Goal: Transaction & Acquisition: Purchase product/service

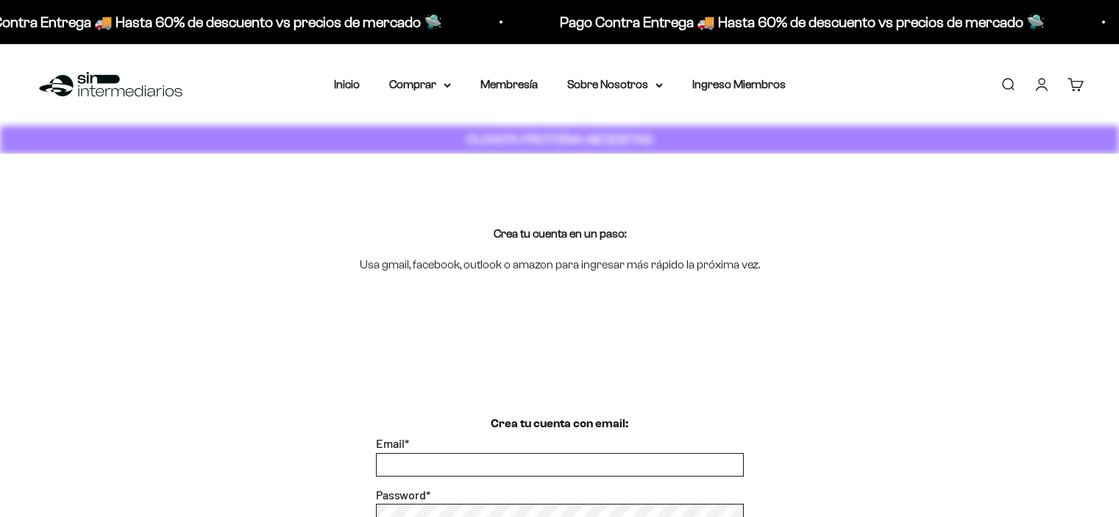
scroll to position [147, 0]
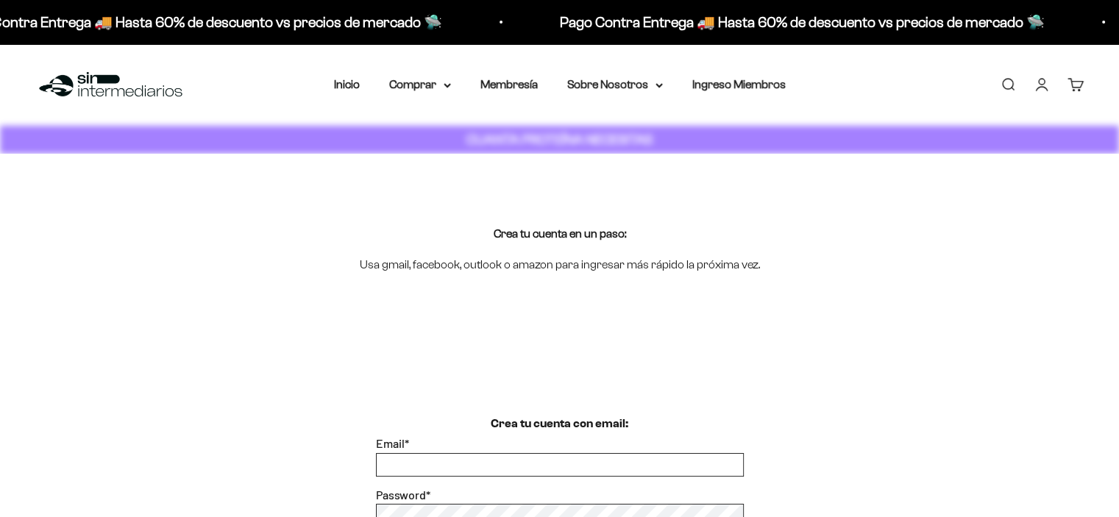
click at [1045, 88] on link "Iniciar sesión" at bounding box center [1042, 85] width 16 height 16
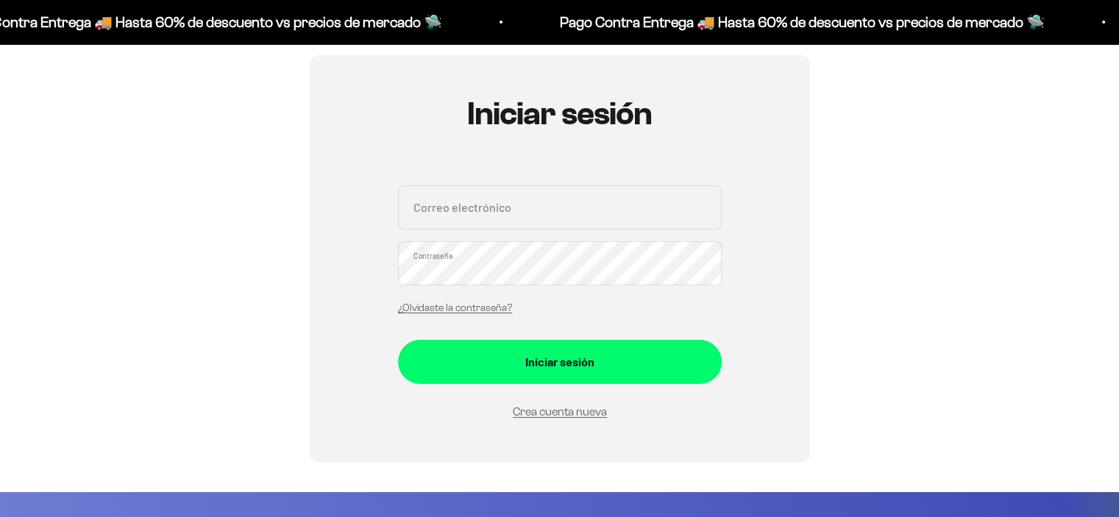
scroll to position [294, 0]
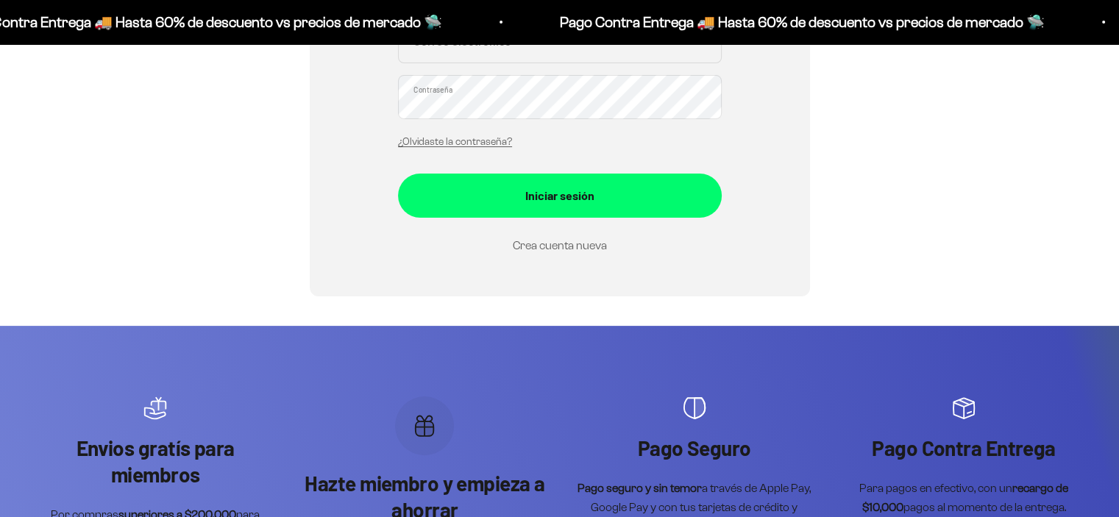
click at [584, 242] on link "Crea cuenta nueva" at bounding box center [560, 245] width 94 height 13
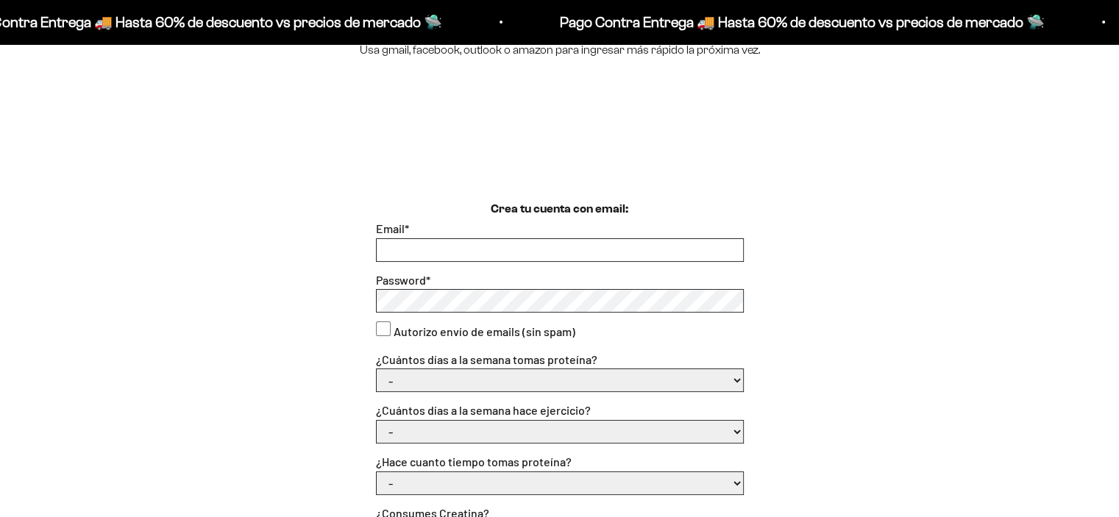
scroll to position [221, 0]
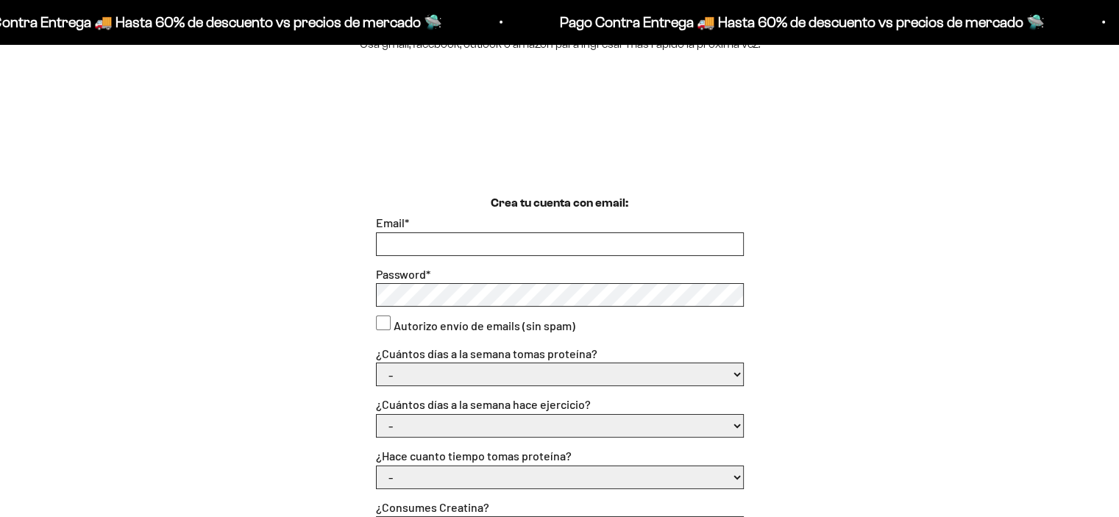
click at [408, 246] on input "Email *" at bounding box center [560, 244] width 366 height 22
click at [436, 254] on input "Email *" at bounding box center [560, 244] width 366 height 22
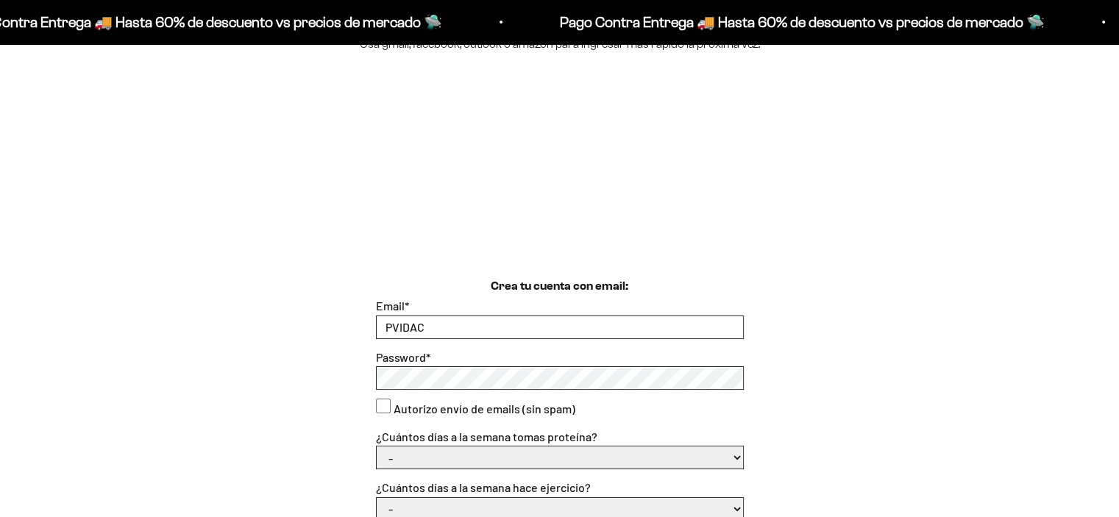
click at [447, 331] on input "PVIDAC" at bounding box center [560, 327] width 366 height 22
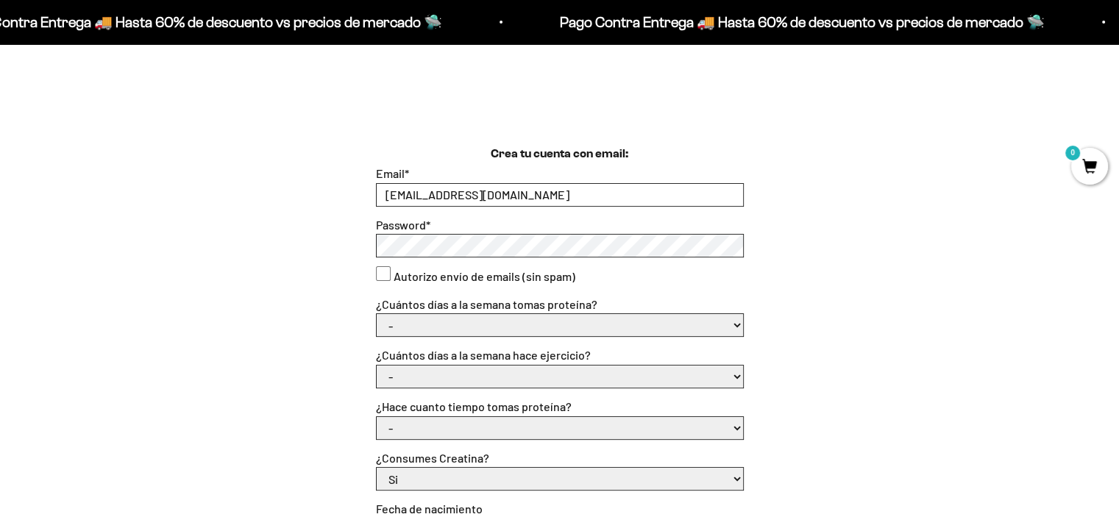
scroll to position [368, 0]
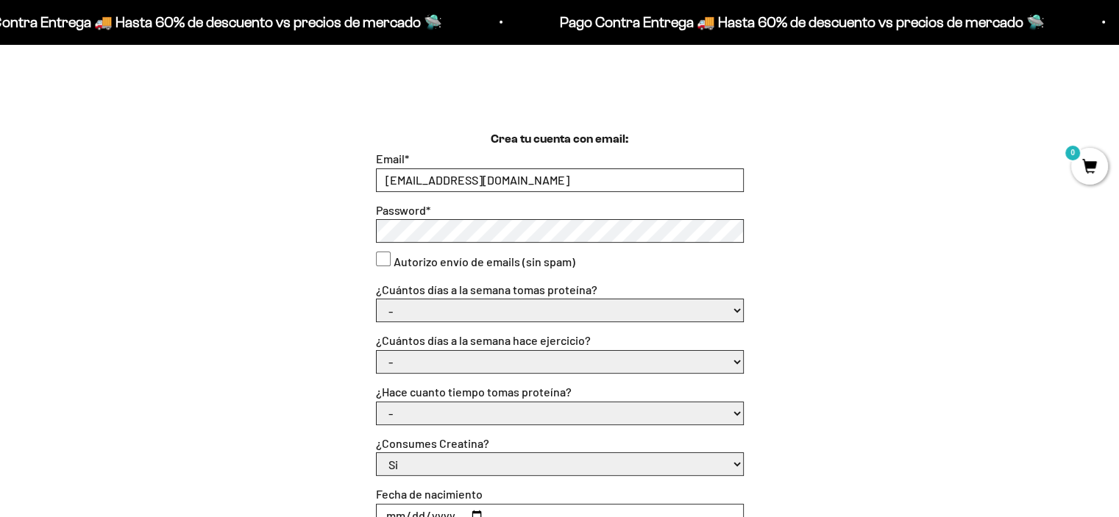
type input "PVIDALC18@GMAIL.COM"
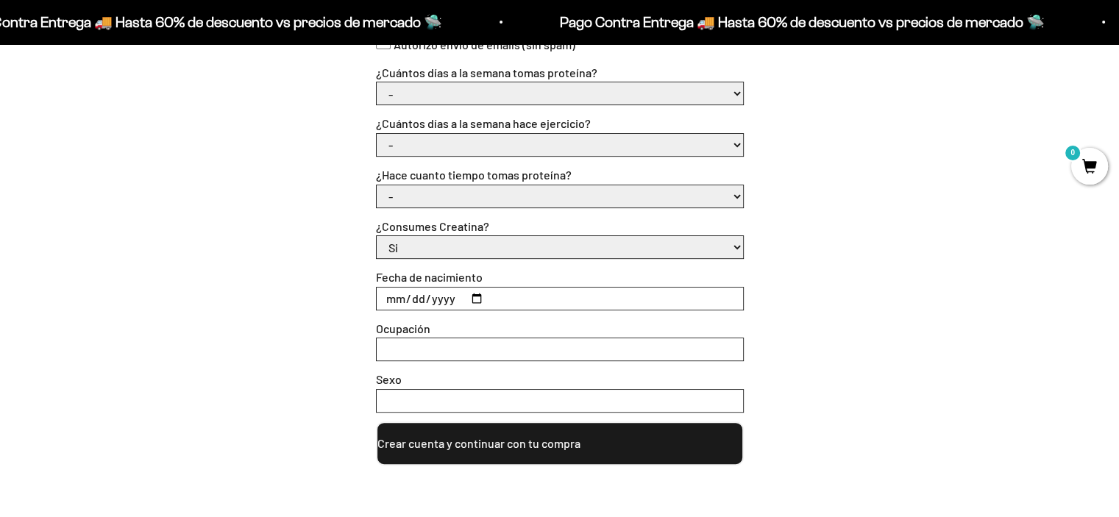
scroll to position [589, 0]
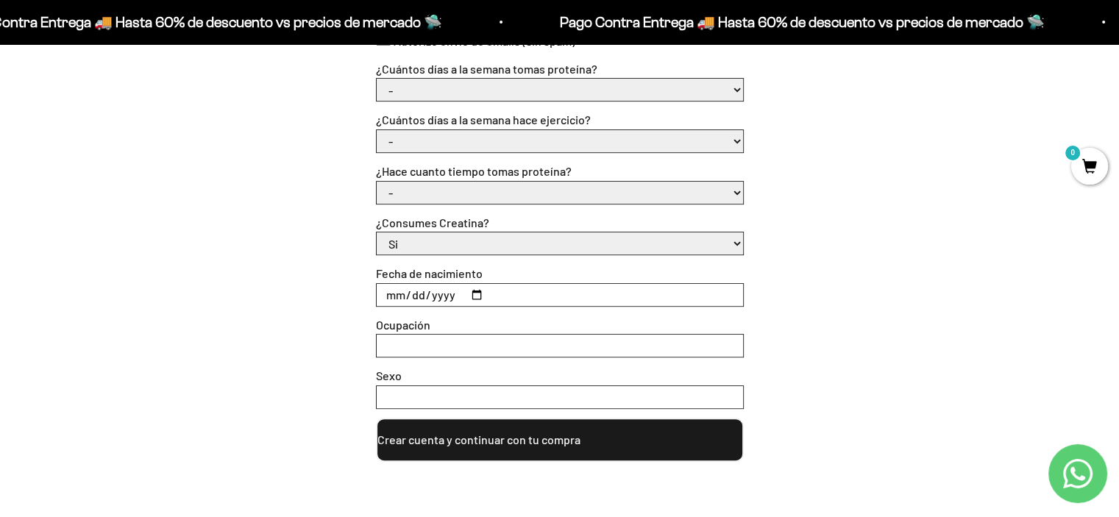
click at [463, 88] on select "- 1 o 2 3 a 5 6 o 7" at bounding box center [560, 90] width 366 height 22
select select "6 o 7"
click at [377, 79] on select "- 1 o 2 3 a 5 6 o 7" at bounding box center [560, 90] width 366 height 22
click at [430, 141] on select "- No hago 1 a 2 días 3 a 5 días 6 o 7 días" at bounding box center [560, 141] width 366 height 22
select select "6 o 7 días"
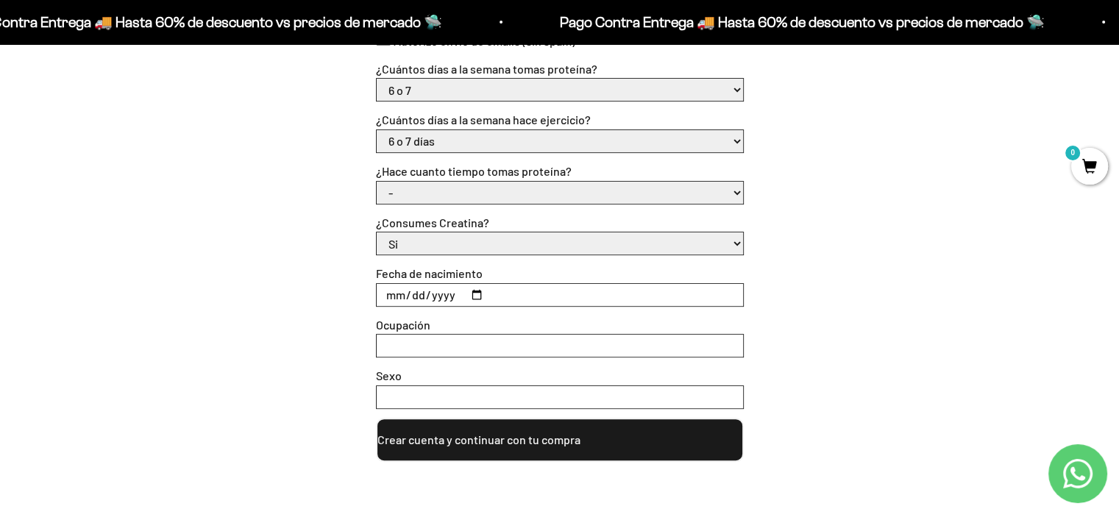
click at [377, 130] on select "- No hago 1 a 2 días 3 a 5 días 6 o 7 días" at bounding box center [560, 141] width 366 height 22
click at [460, 194] on select "- Apenas estoy empezando Menos de 6 meses Más de 6 meses Hace más de un año" at bounding box center [560, 193] width 366 height 22
select select "Apenas estoy empezando"
click at [377, 182] on select "- Apenas estoy empezando Menos de 6 meses Más de 6 meses Hace más de un año" at bounding box center [560, 193] width 366 height 22
click at [474, 244] on select "Si No" at bounding box center [560, 244] width 366 height 22
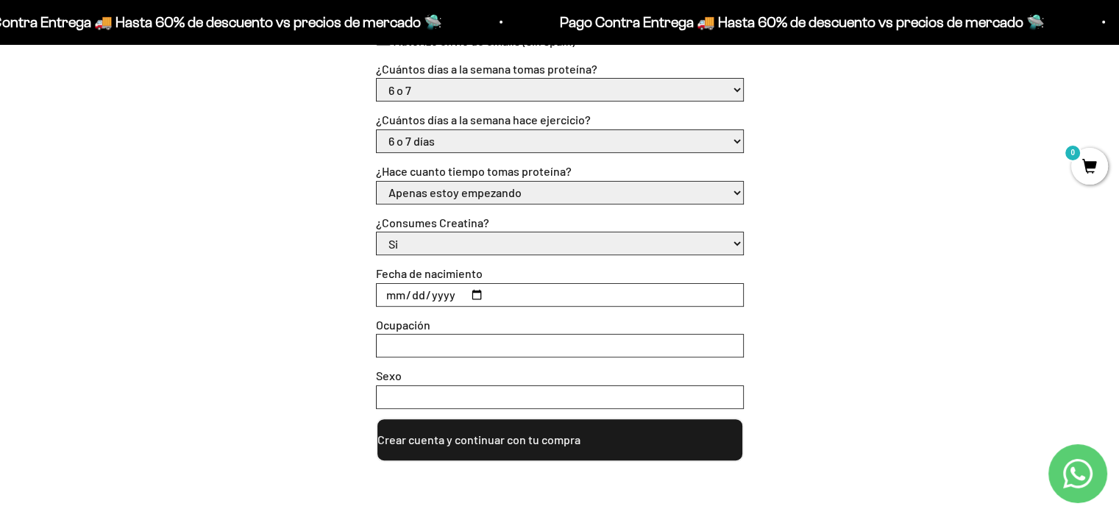
select select "No"
click at [377, 233] on select "Si No" at bounding box center [560, 244] width 366 height 22
click at [391, 294] on input "Fecha de nacimiento" at bounding box center [560, 295] width 366 height 22
type input "1993-06-18"
click at [439, 341] on input "Ocupación" at bounding box center [560, 346] width 366 height 22
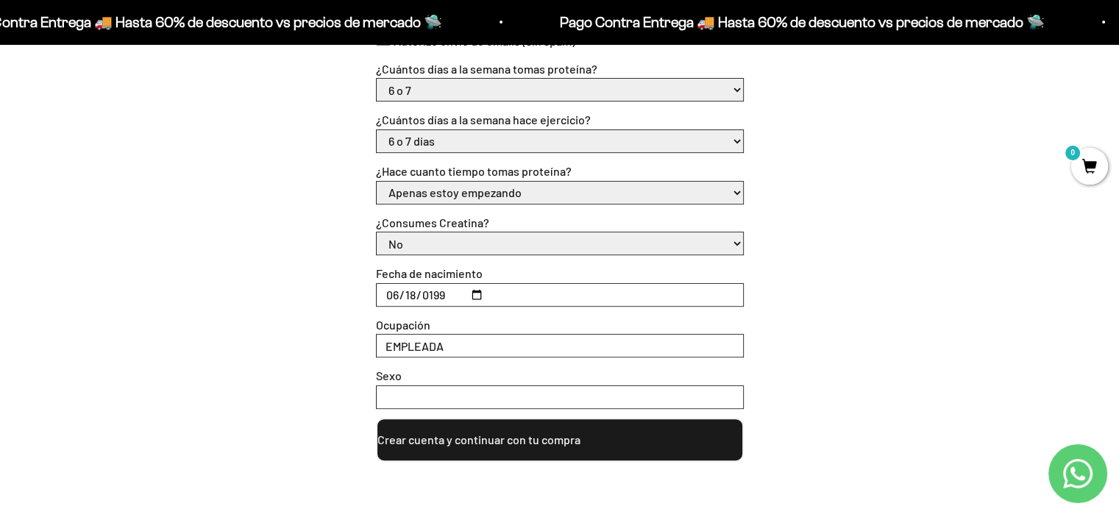
type input "EMPLEADA"
click at [424, 394] on input "Sexo" at bounding box center [560, 397] width 366 height 22
type input "m"
type input "MUJER"
click at [447, 429] on button "Crear cuenta y continuar con tu compra" at bounding box center [560, 440] width 368 height 44
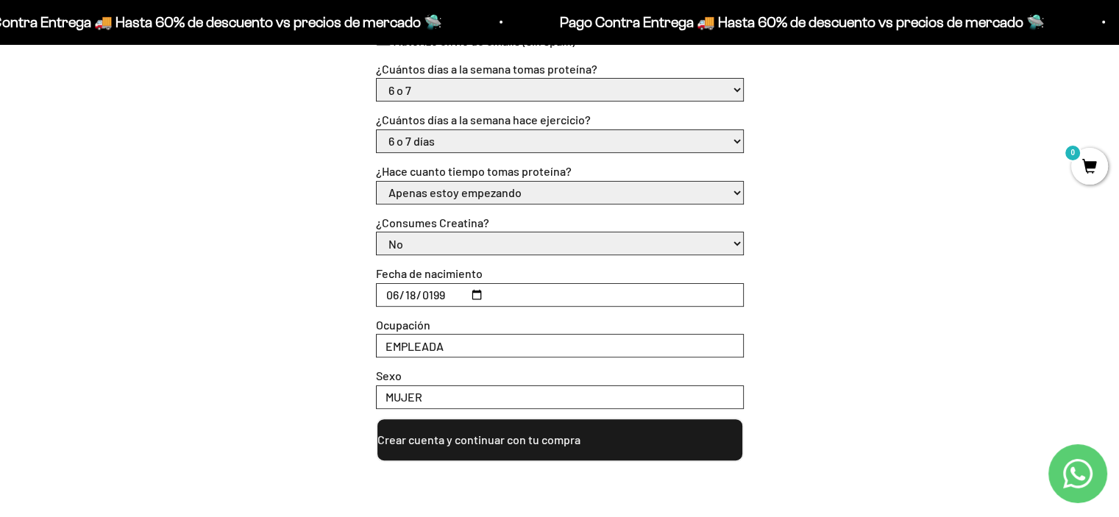
click at [455, 437] on button "Crear cuenta y continuar con tu compra" at bounding box center [560, 440] width 368 height 44
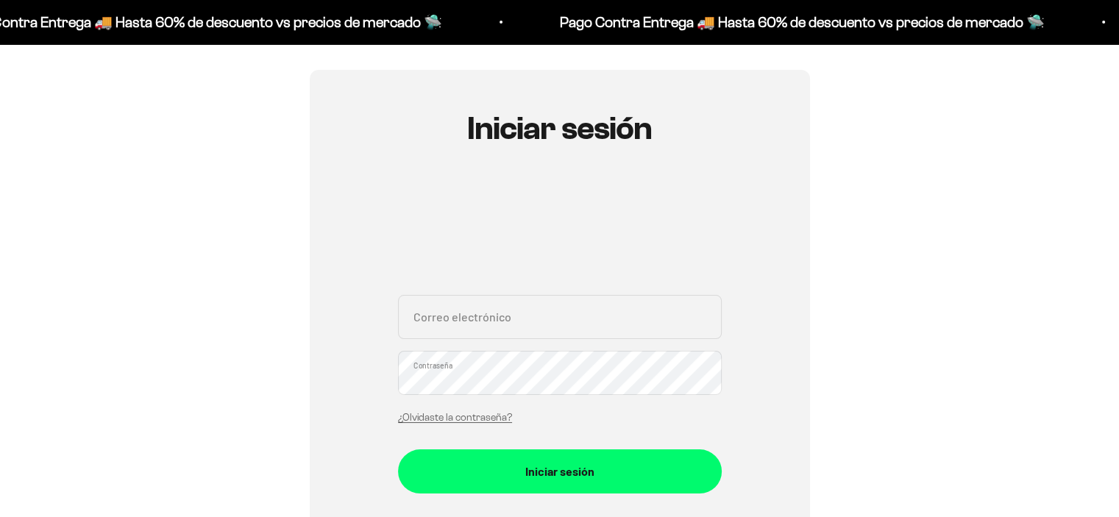
scroll to position [294, 0]
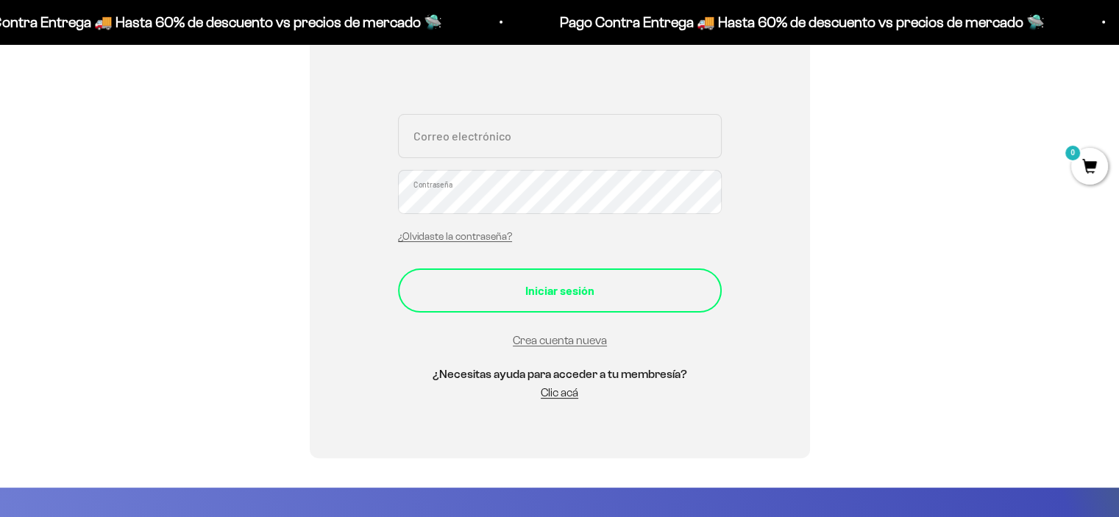
type input "PVIDALC18@GMAIL.COM"
click at [642, 301] on button "Iniciar sesión" at bounding box center [560, 291] width 324 height 44
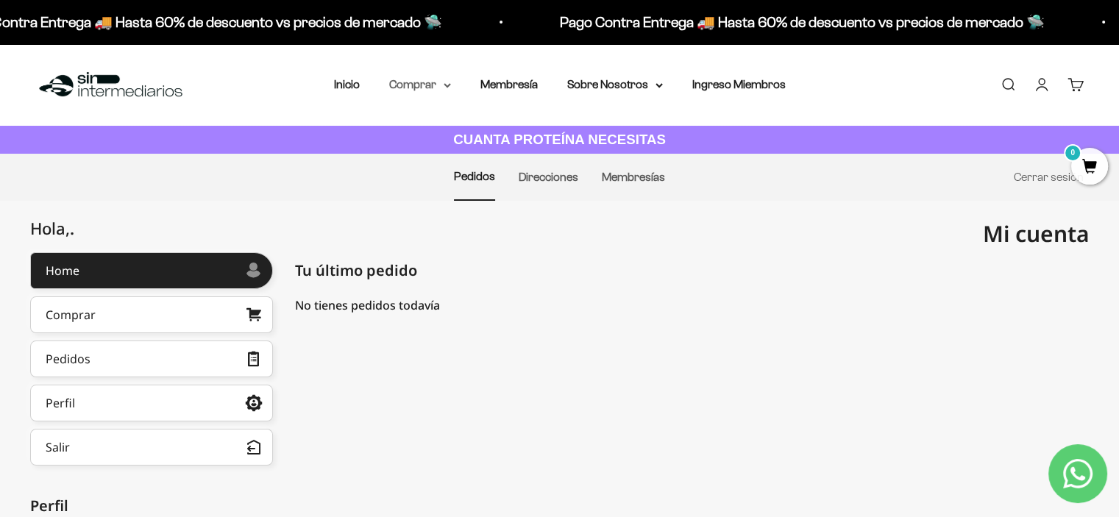
click at [420, 85] on summary "Comprar" at bounding box center [420, 84] width 62 height 19
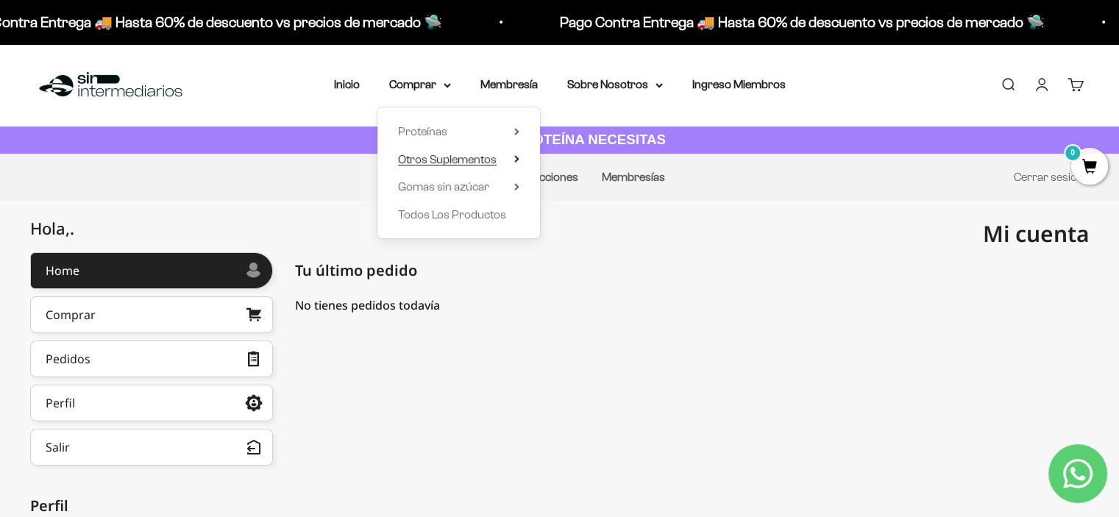
click at [518, 163] on icon at bounding box center [516, 158] width 5 height 7
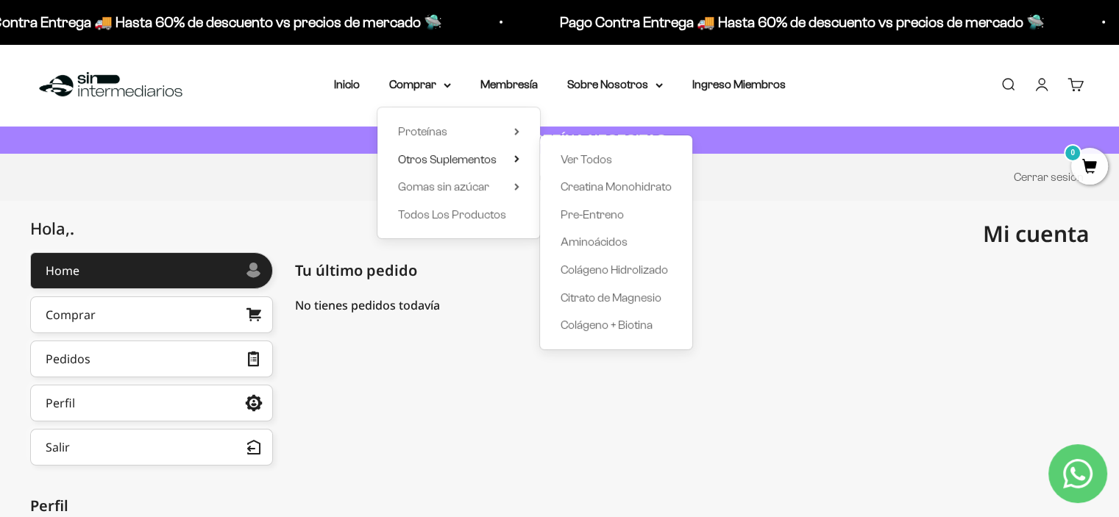
drag, startPoint x: 432, startPoint y: 161, endPoint x: 901, endPoint y: 307, distance: 490.8
click at [893, 307] on div "No tienes pedidos todavía" at bounding box center [692, 306] width 795 height 18
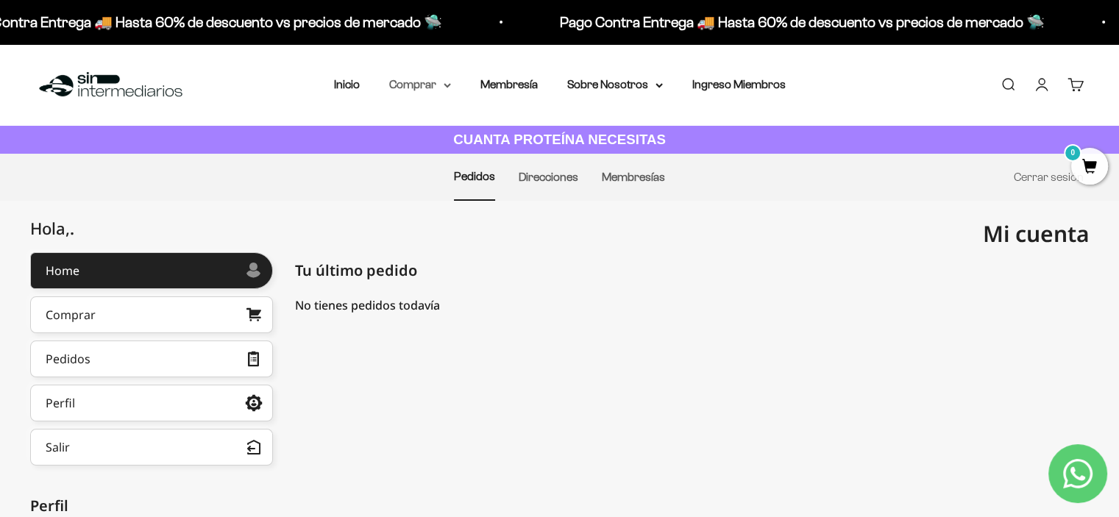
click at [445, 87] on icon at bounding box center [447, 85] width 7 height 5
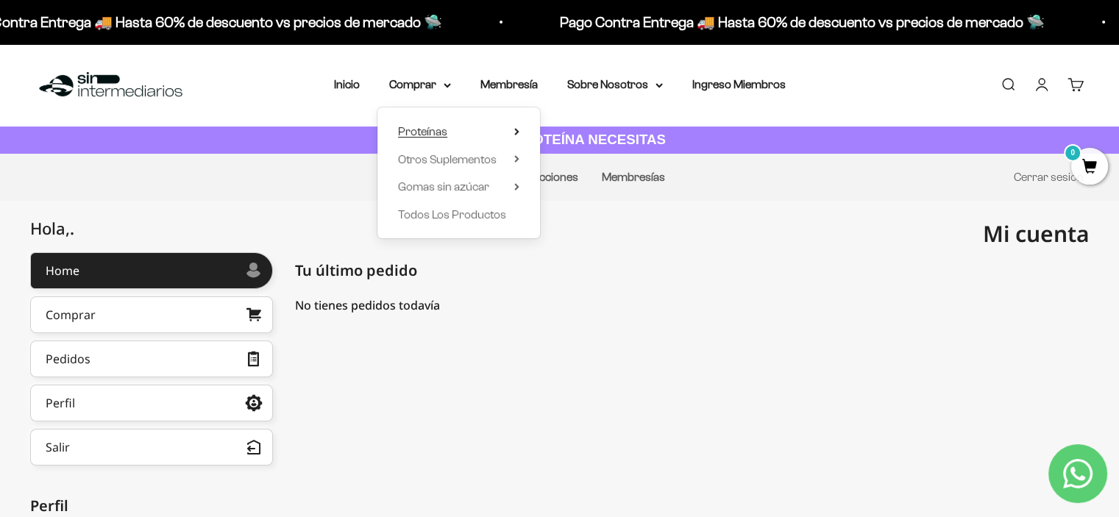
click at [517, 130] on icon at bounding box center [516, 132] width 3 height 6
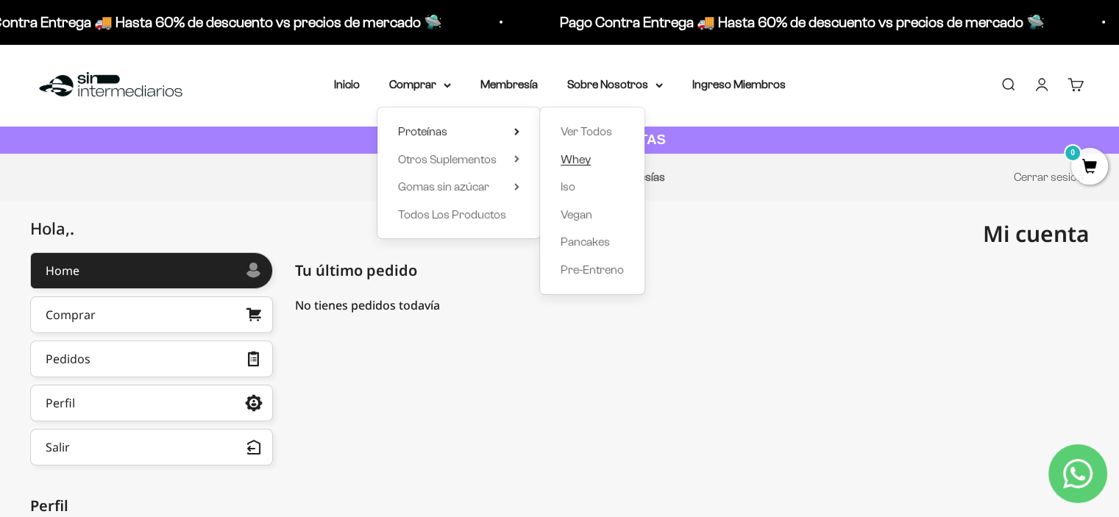
click at [609, 152] on link "Whey" at bounding box center [592, 159] width 63 height 19
click at [582, 158] on span "Whey" at bounding box center [576, 159] width 30 height 13
click at [577, 161] on span "Whey" at bounding box center [576, 159] width 30 height 13
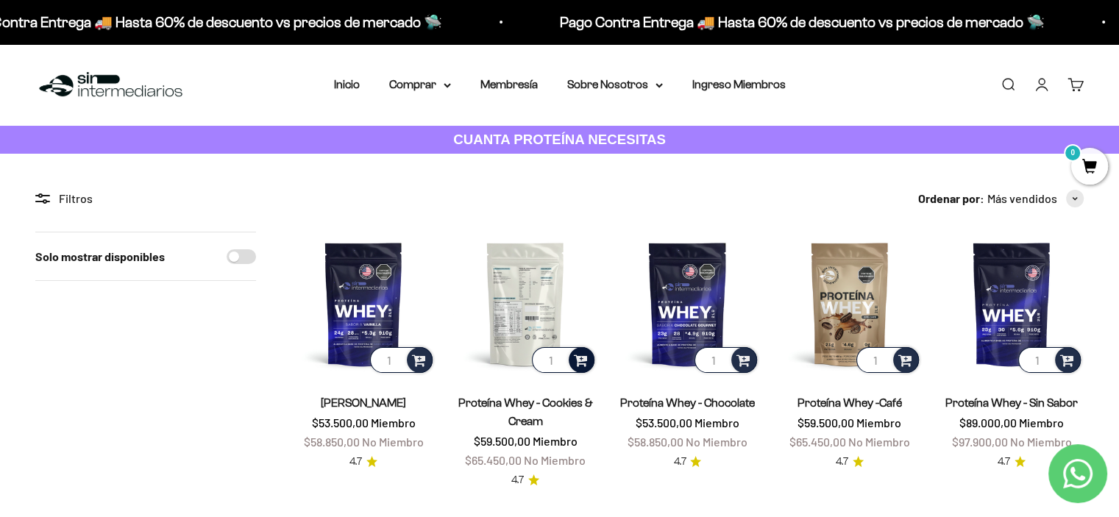
click at [585, 353] on span at bounding box center [581, 359] width 14 height 17
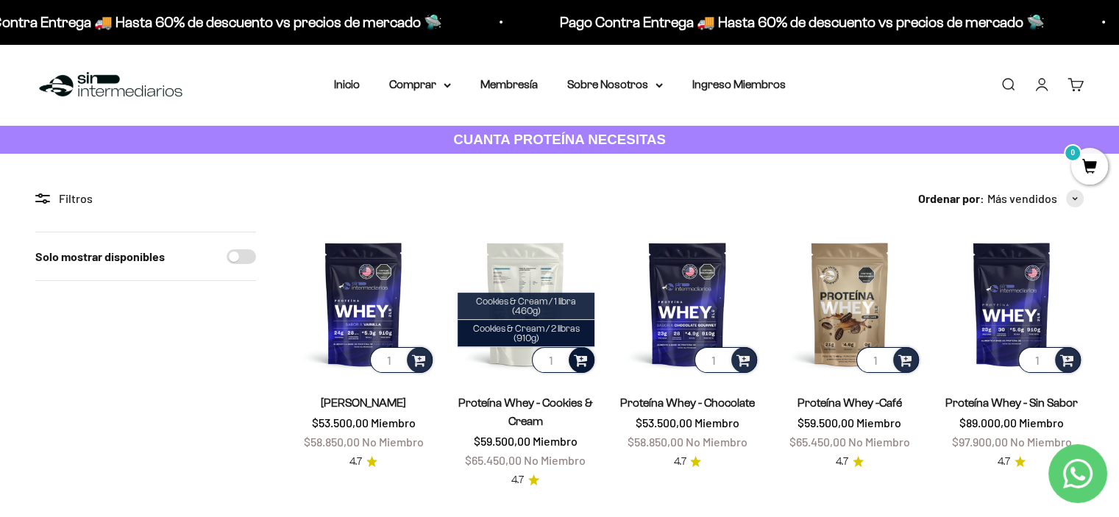
click at [577, 310] on li "Cookies & Cream / 1 libra (460g)" at bounding box center [526, 306] width 137 height 27
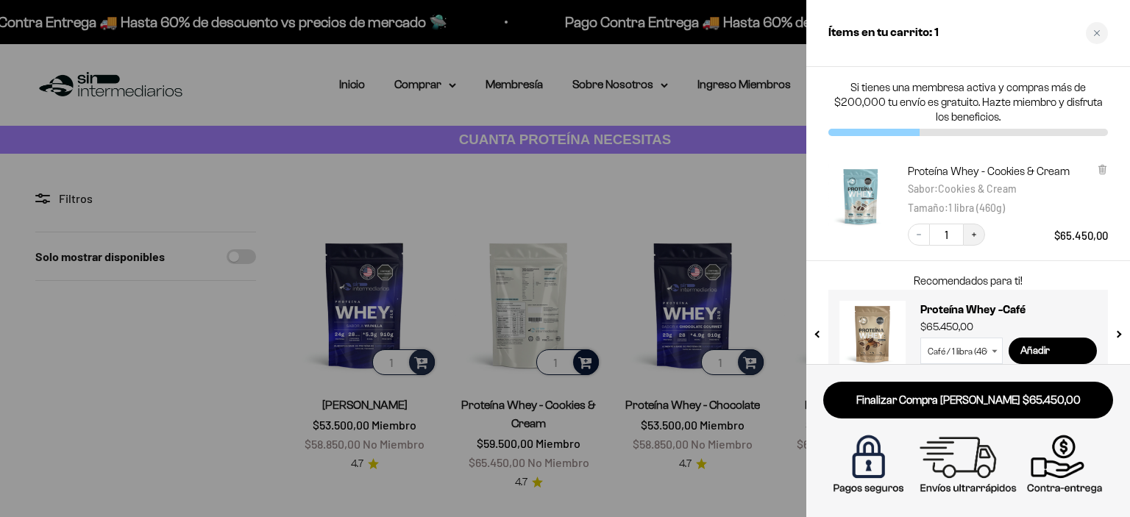
click at [976, 235] on icon "Increase quantity" at bounding box center [974, 235] width 4 height 4
click at [397, 107] on div at bounding box center [565, 258] width 1130 height 517
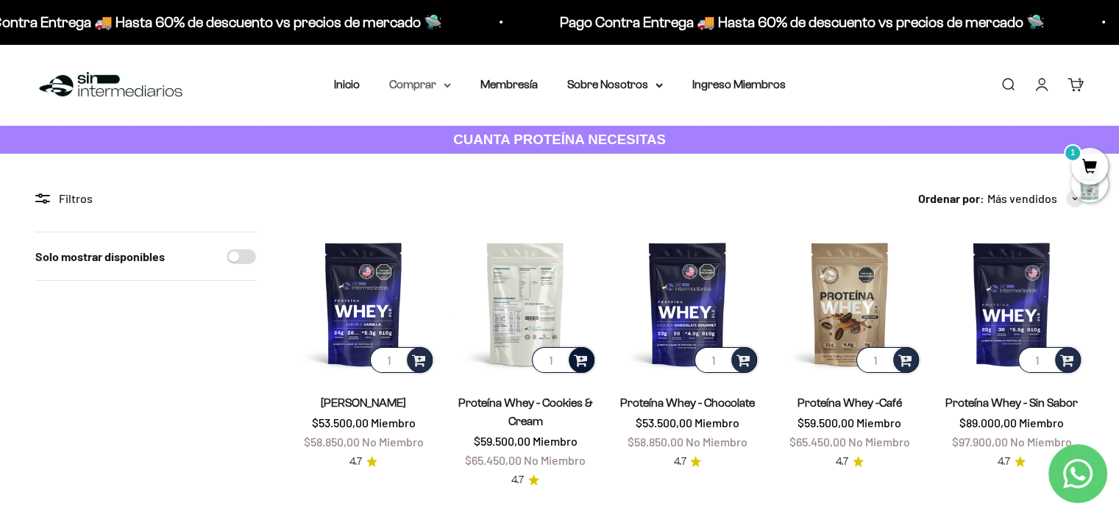
click at [436, 88] on summary "Comprar" at bounding box center [420, 84] width 62 height 19
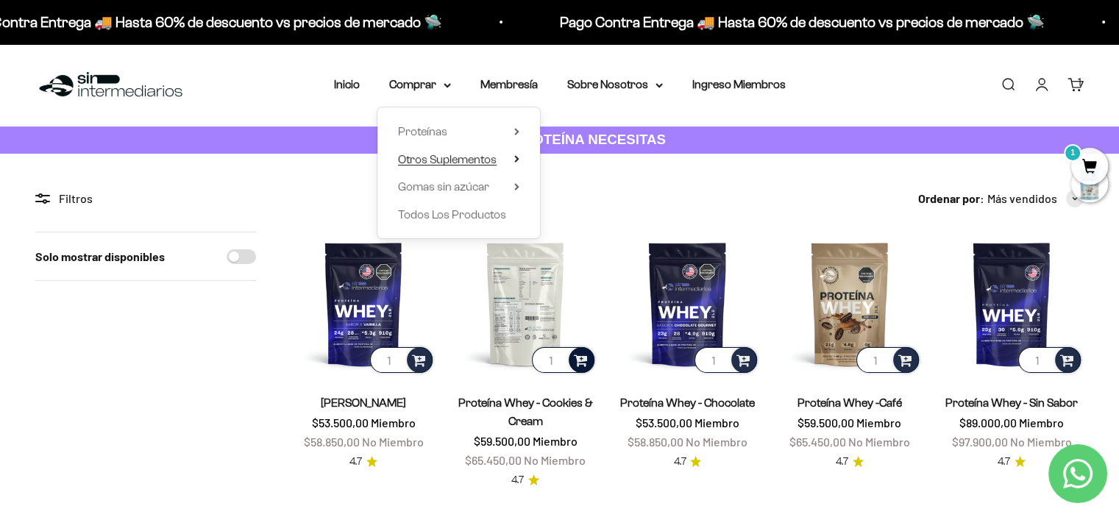
click at [518, 164] on summary "Otros Suplementos" at bounding box center [458, 159] width 121 height 19
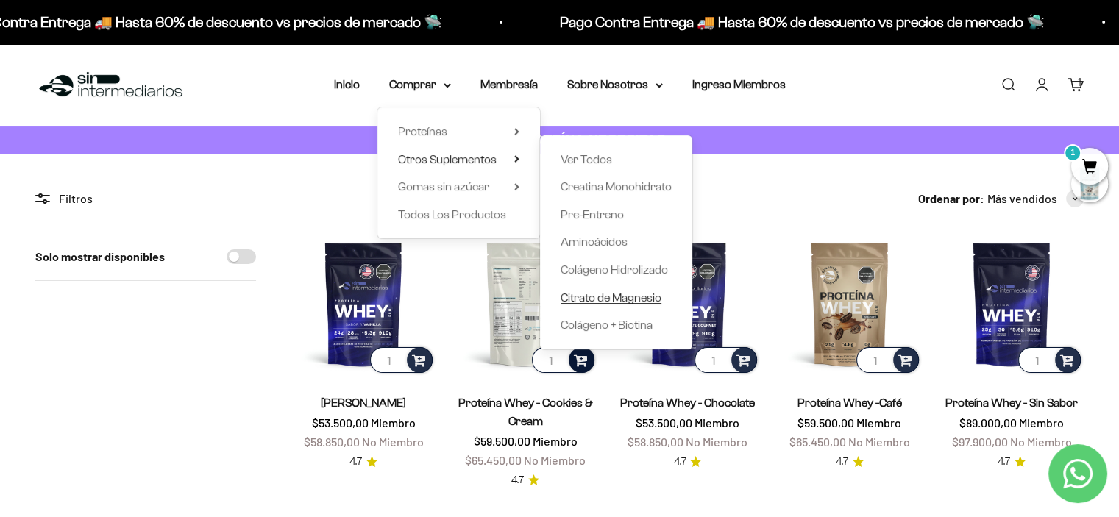
click at [614, 297] on span "Citrato de Magnesio" at bounding box center [611, 297] width 101 height 13
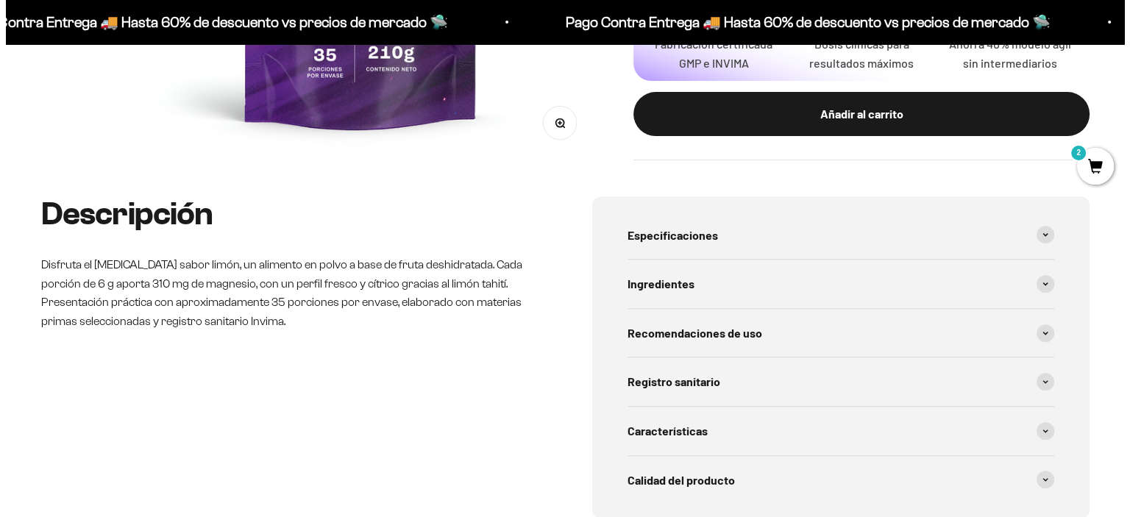
scroll to position [515, 0]
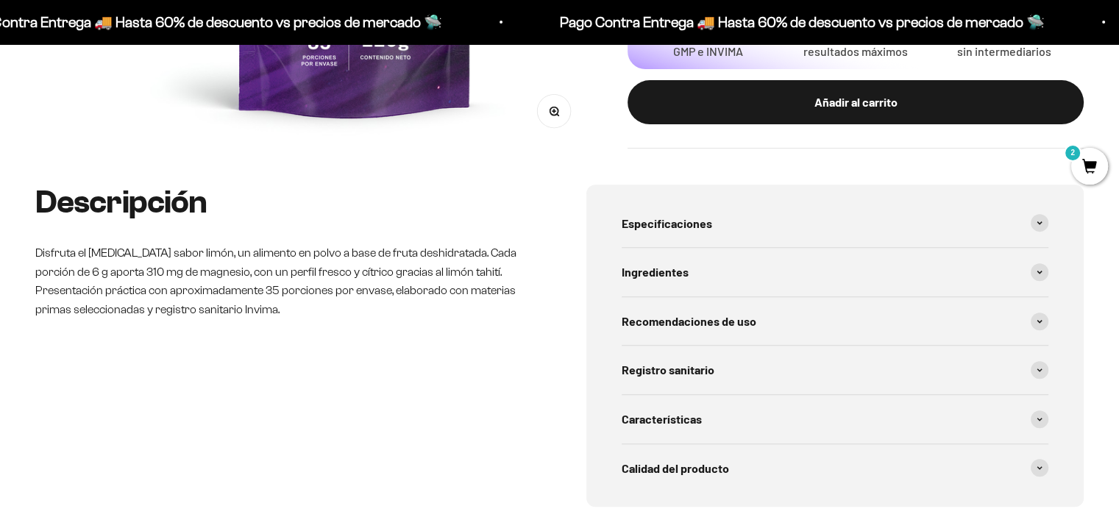
click at [783, 110] on div "Añadir al carrito" at bounding box center [855, 102] width 397 height 19
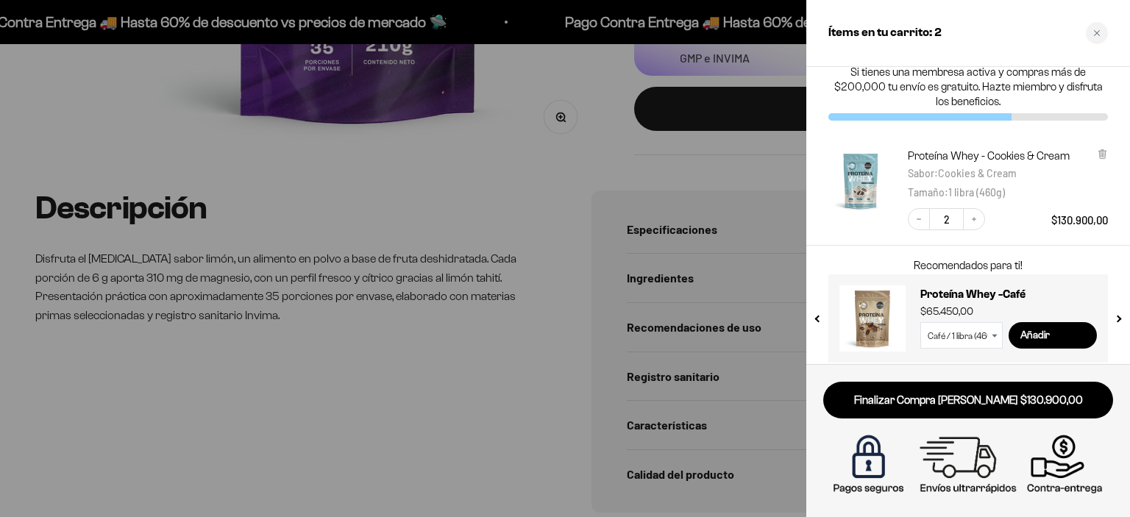
scroll to position [24, 0]
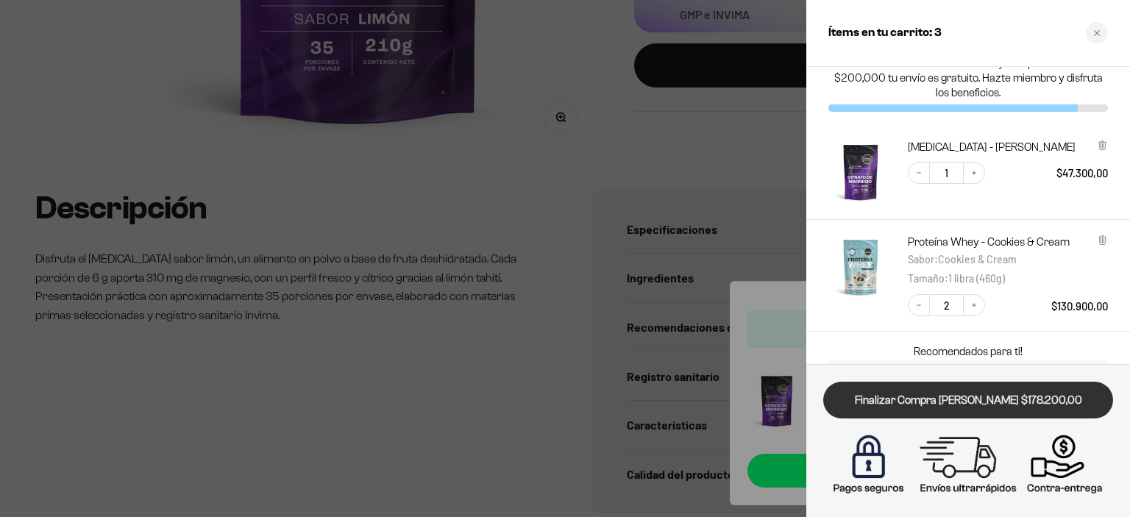
click at [1009, 406] on link "Finalizar Compra Segura $178.200,00" at bounding box center [968, 401] width 290 height 38
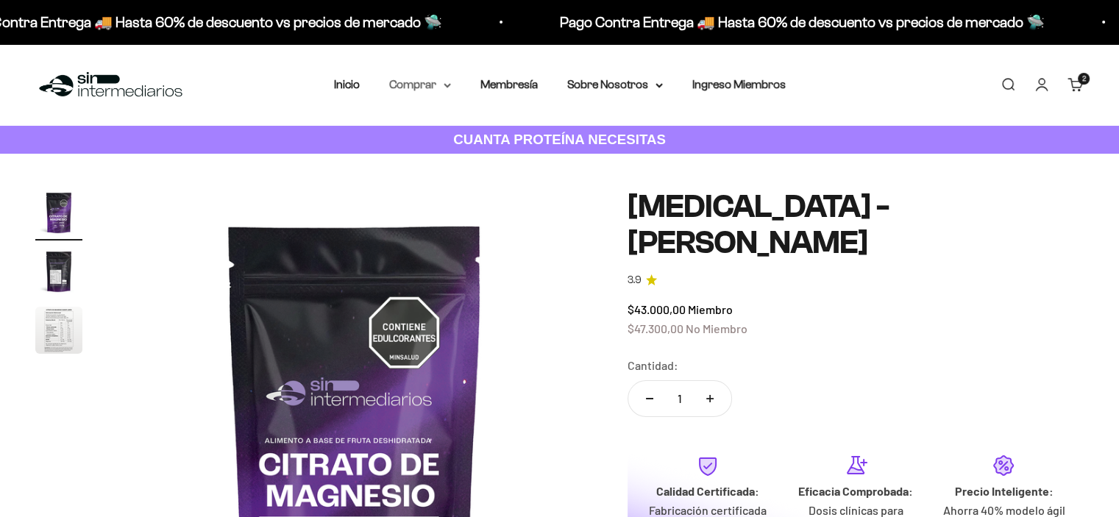
click at [445, 84] on icon at bounding box center [447, 85] width 6 height 3
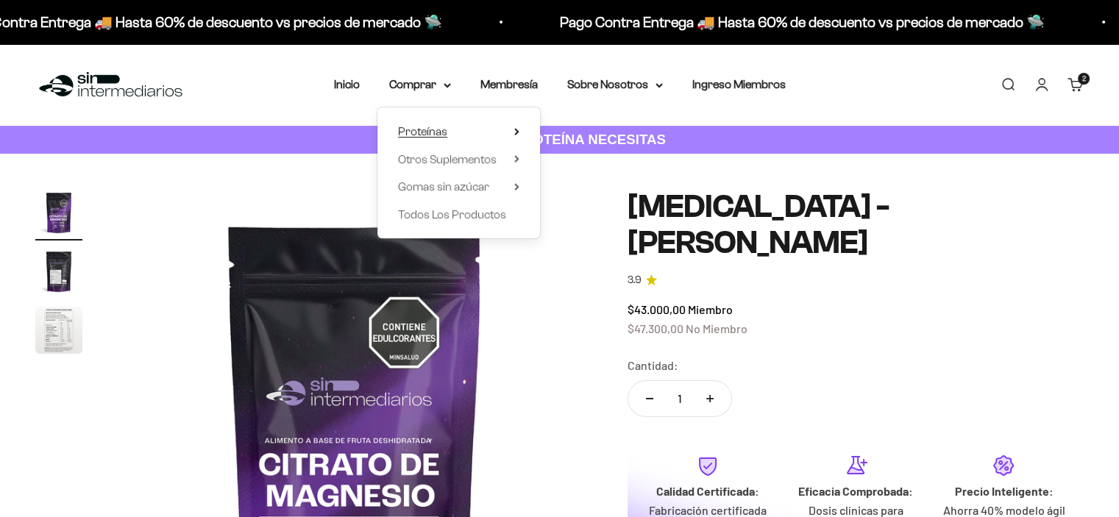
click at [498, 134] on summary "Proteínas" at bounding box center [458, 131] width 121 height 19
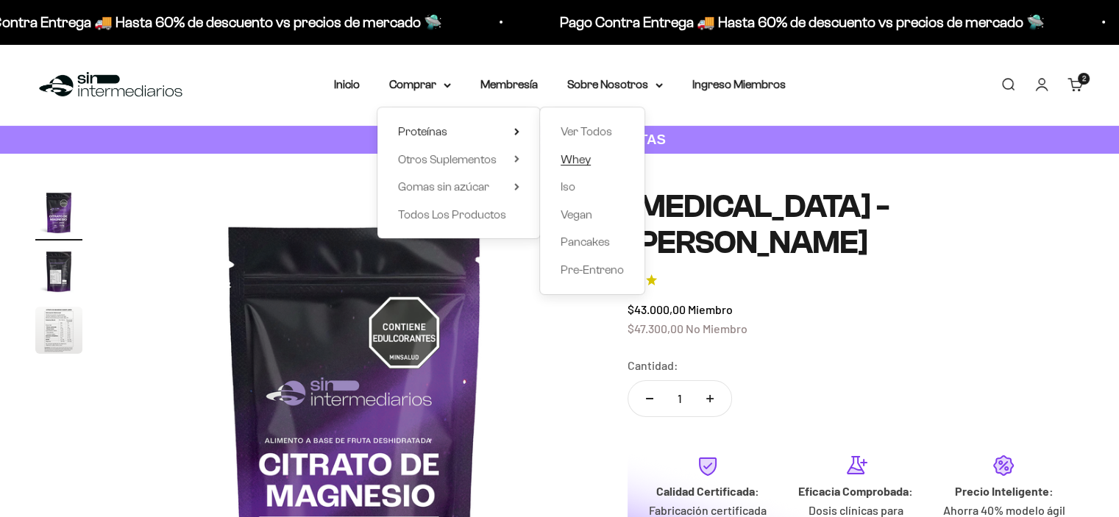
click at [580, 160] on span "Whey" at bounding box center [576, 159] width 30 height 13
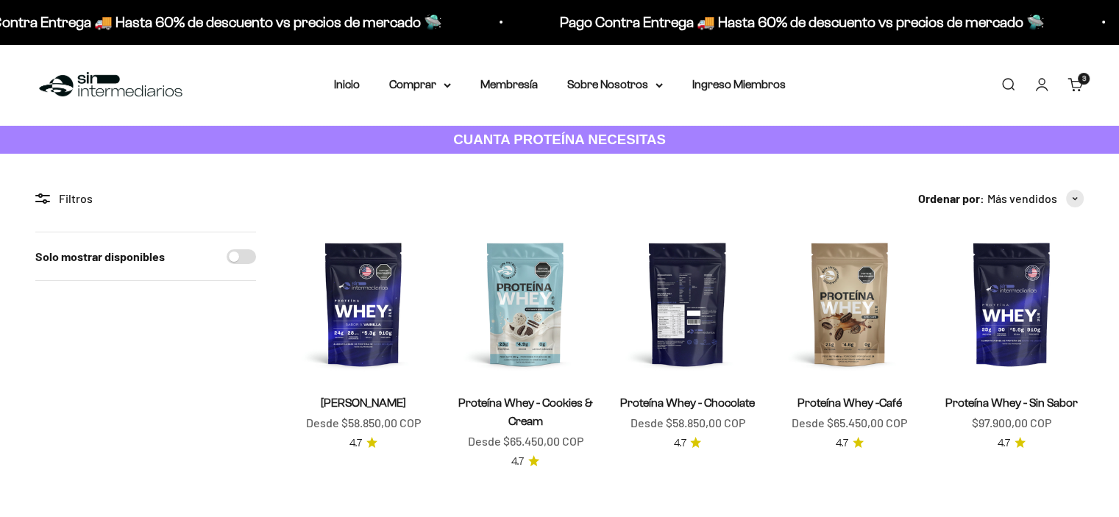
click at [680, 302] on img at bounding box center [687, 304] width 144 height 144
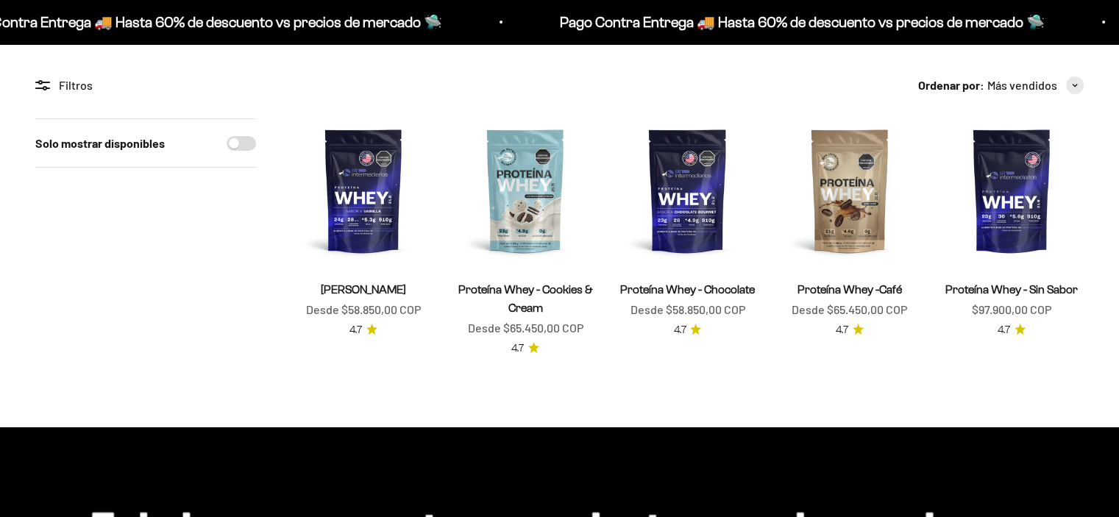
scroll to position [147, 0]
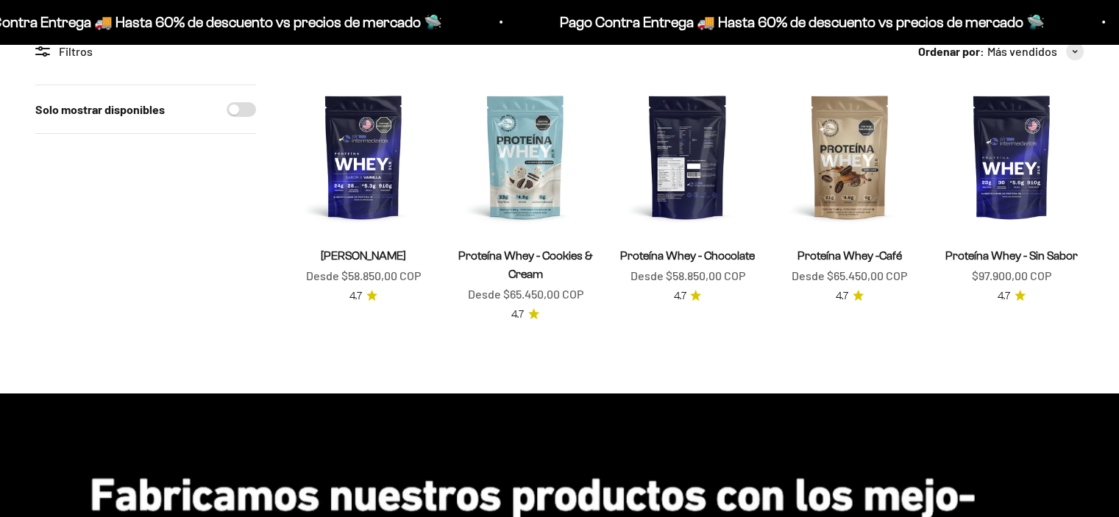
click at [698, 210] on img at bounding box center [687, 157] width 144 height 144
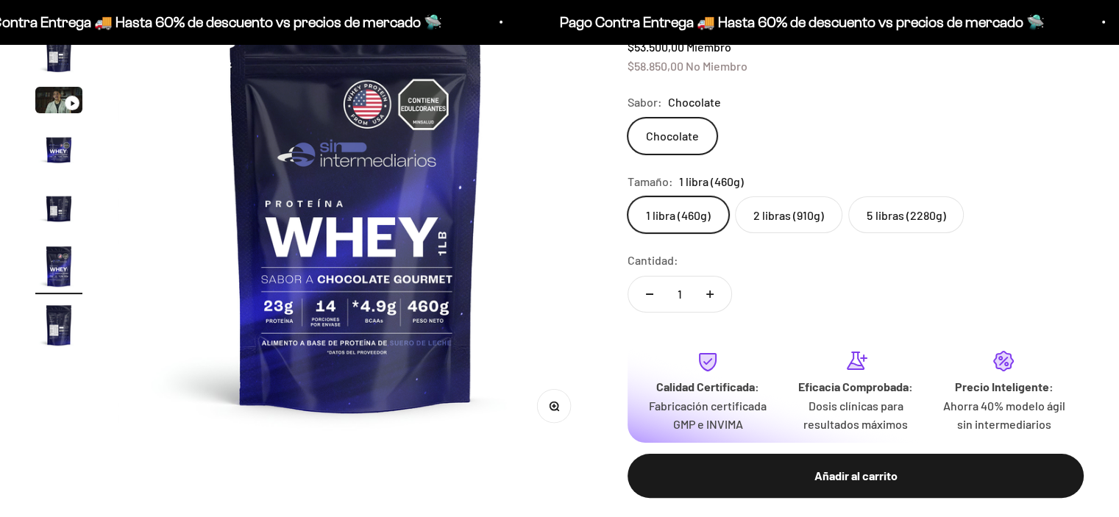
scroll to position [221, 0]
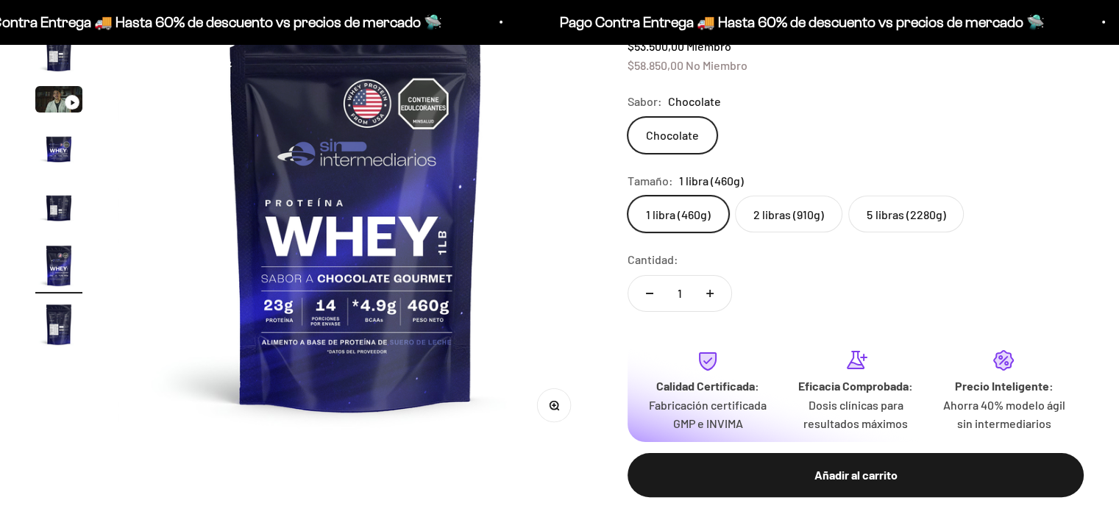
click at [782, 205] on label "2 libras (910g)" at bounding box center [788, 214] width 107 height 37
click at [628, 196] on input "2 libras (910g)" at bounding box center [627, 195] width 1 height 1
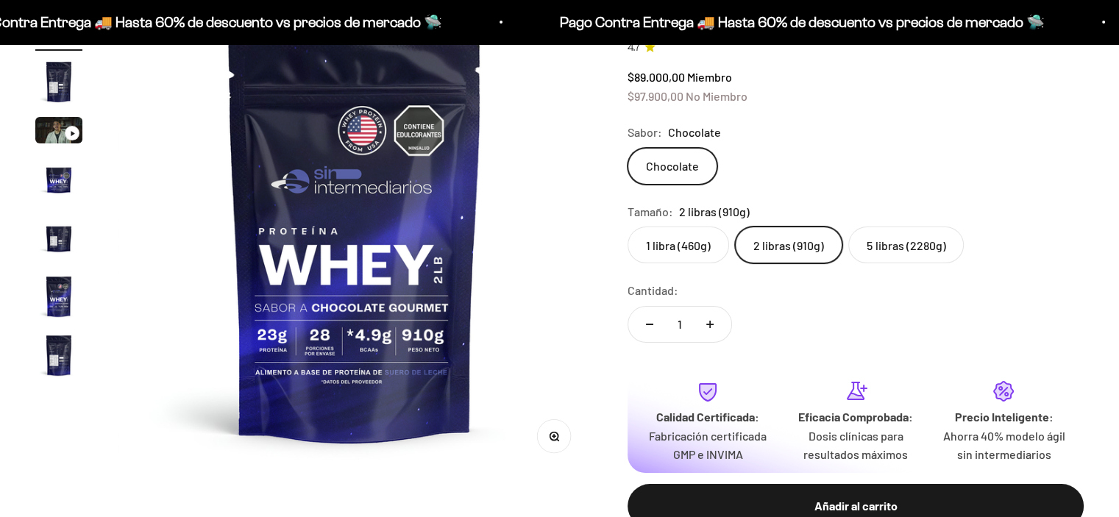
scroll to position [221, 0]
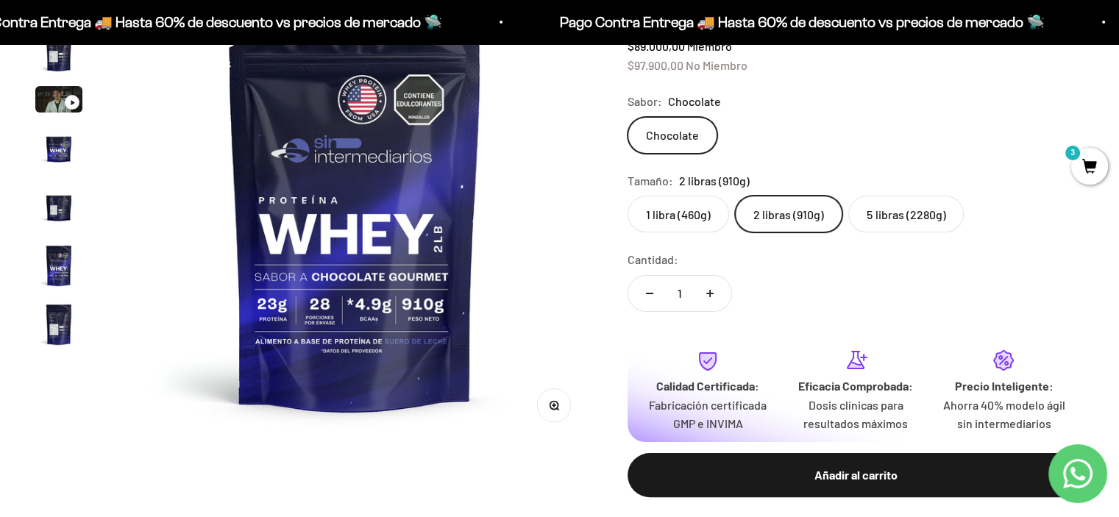
click at [717, 297] on button "Aumentar cantidad" at bounding box center [710, 293] width 43 height 35
type input "2"
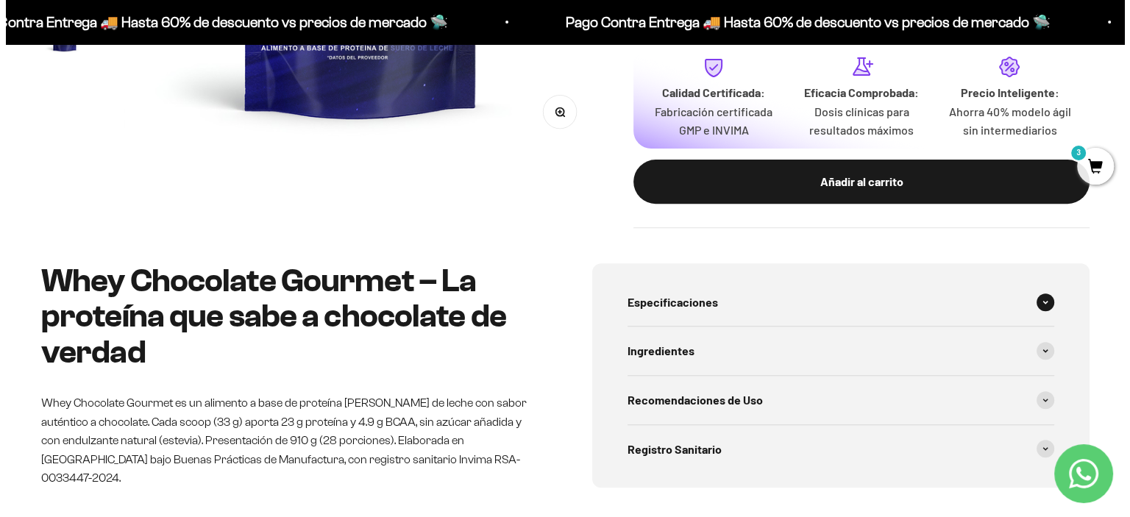
scroll to position [515, 0]
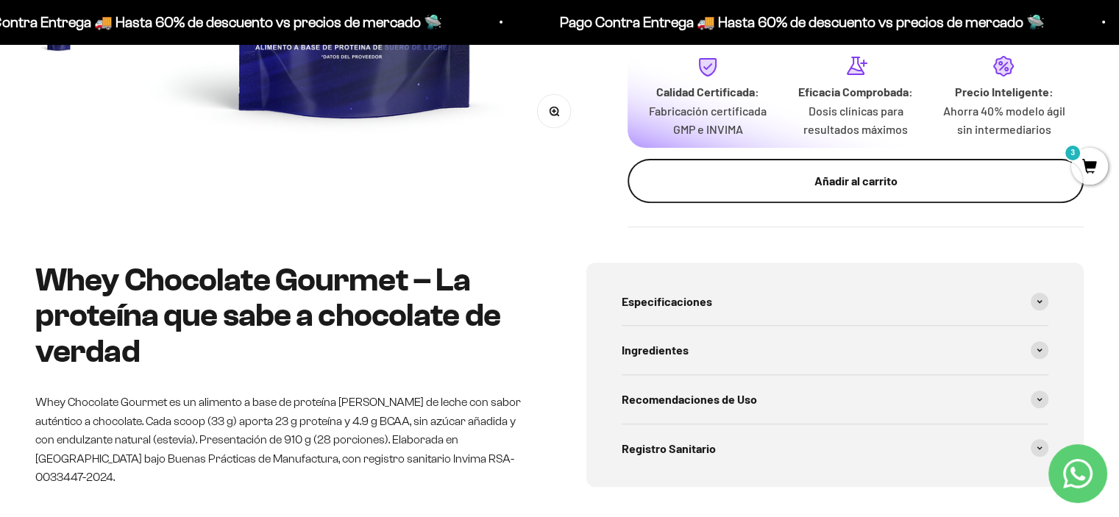
click at [840, 194] on button "Añadir al carrito" at bounding box center [856, 181] width 456 height 44
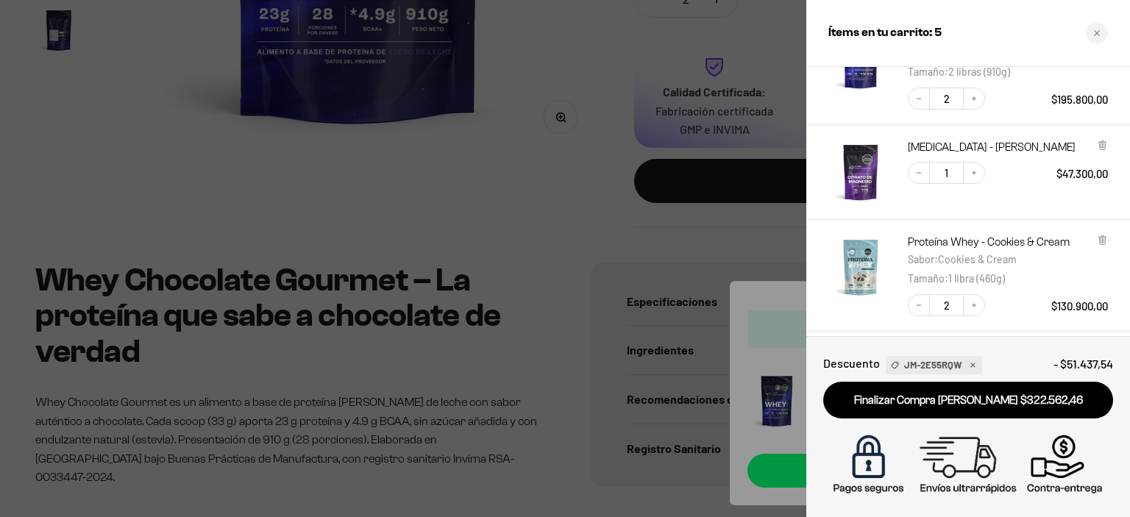
scroll to position [147, 0]
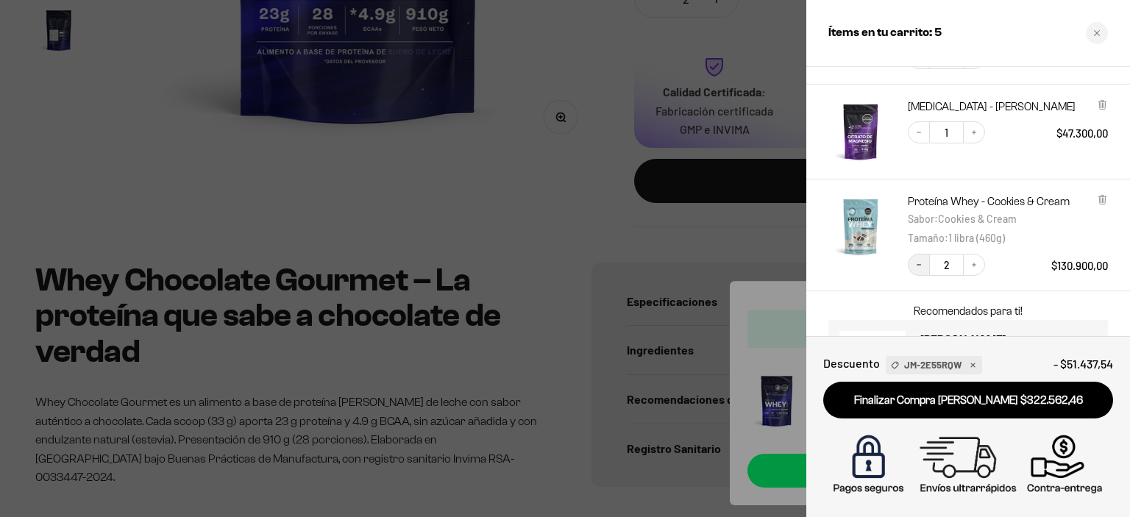
click at [922, 260] on icon "Decrease quantity" at bounding box center [919, 264] width 9 height 9
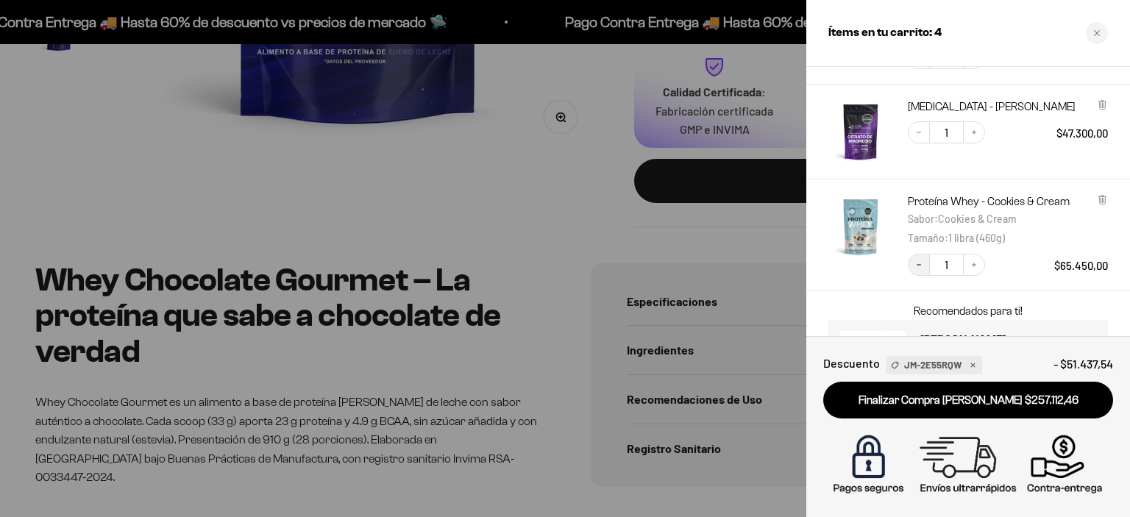
click at [922, 270] on button "Decrease quantity" at bounding box center [919, 265] width 22 height 22
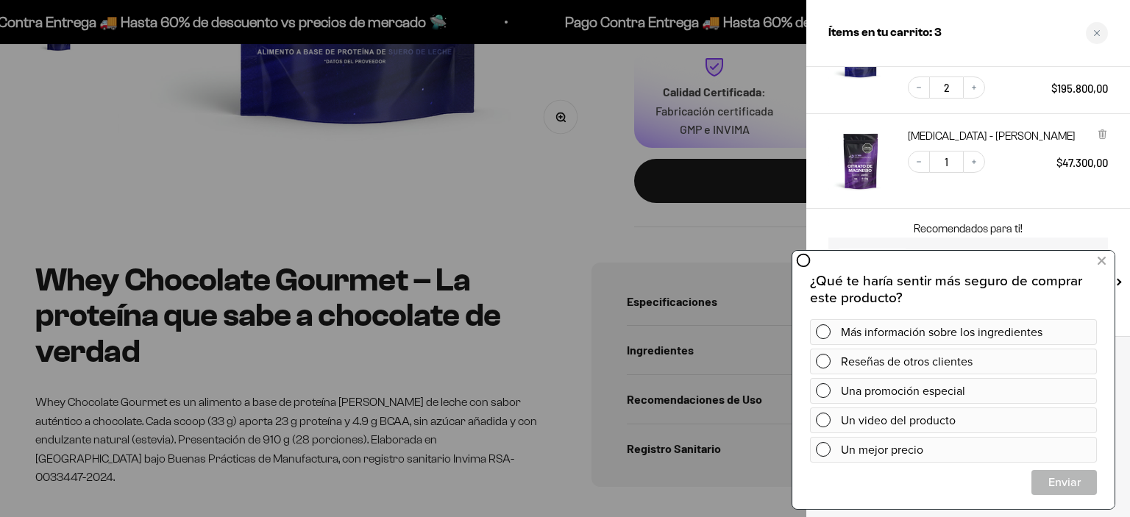
click at [978, 34] on div "Ítems en tu carrito: 3" at bounding box center [968, 33] width 324 height 67
click at [1099, 264] on icon at bounding box center [1102, 261] width 8 height 19
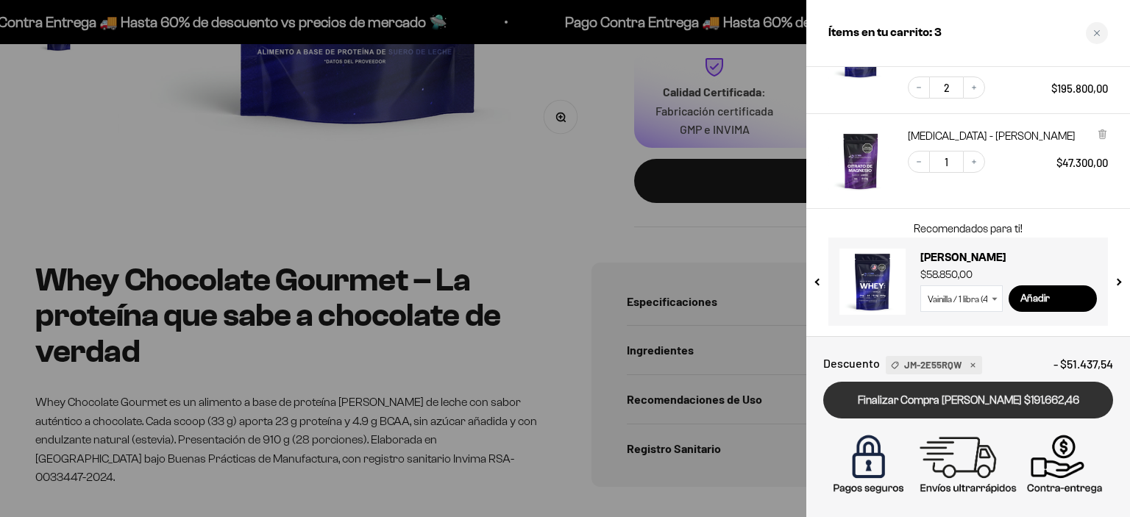
click at [998, 402] on link "Finalizar Compra [PERSON_NAME] $191.662,46" at bounding box center [968, 401] width 290 height 38
